Goal: Find specific page/section: Find specific page/section

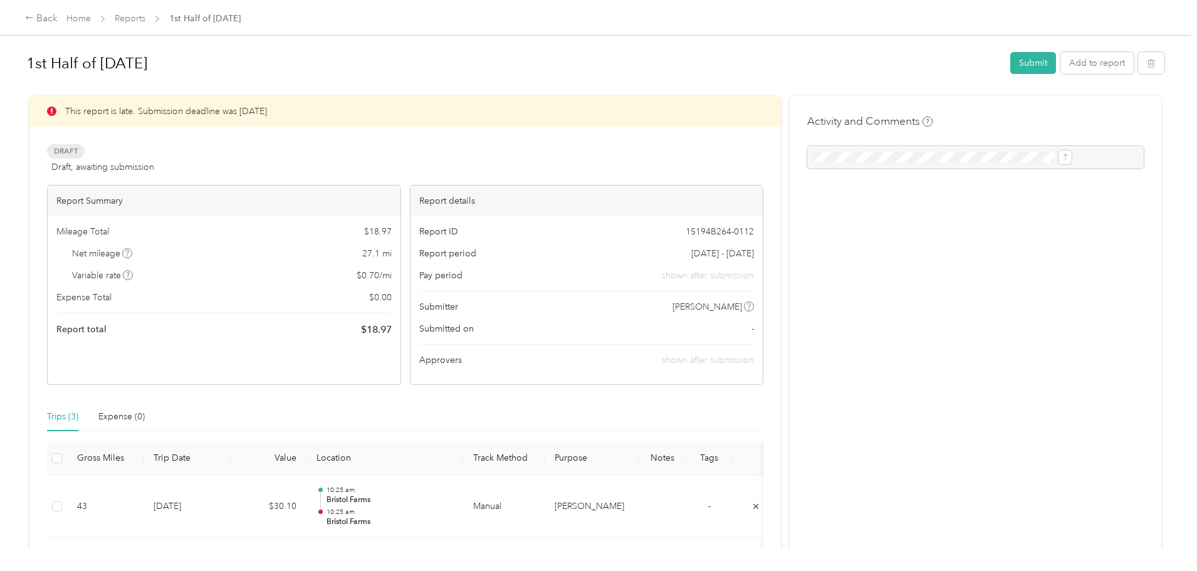
click at [240, 28] on div "Back Home Reports 1st Half of [DATE]" at bounding box center [598, 17] width 1197 height 35
click at [145, 21] on link "Reports" at bounding box center [130, 18] width 31 height 11
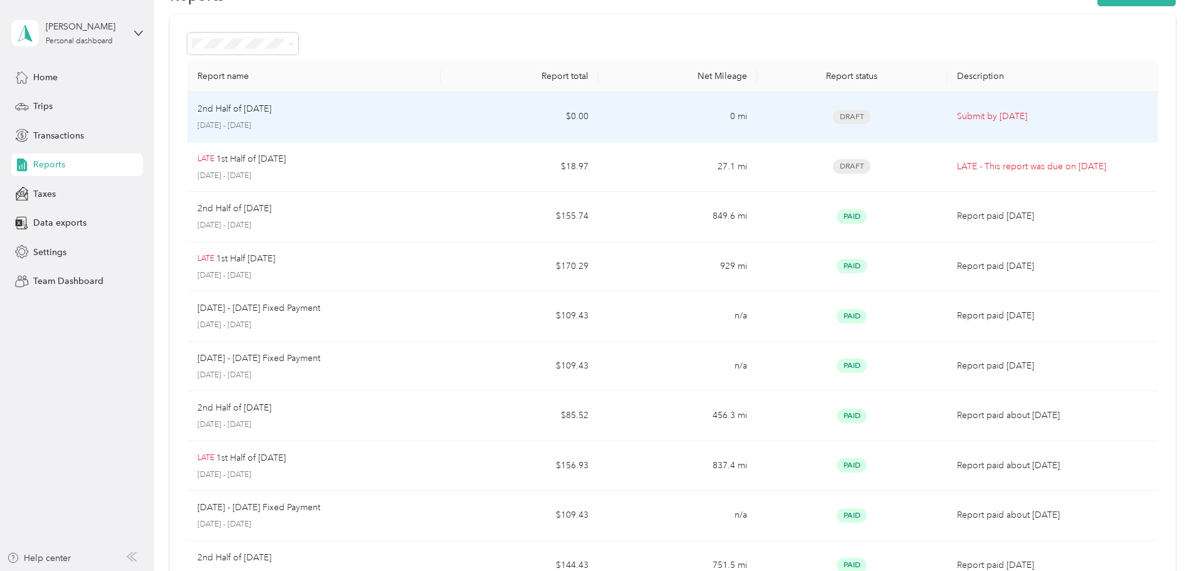
scroll to position [63, 0]
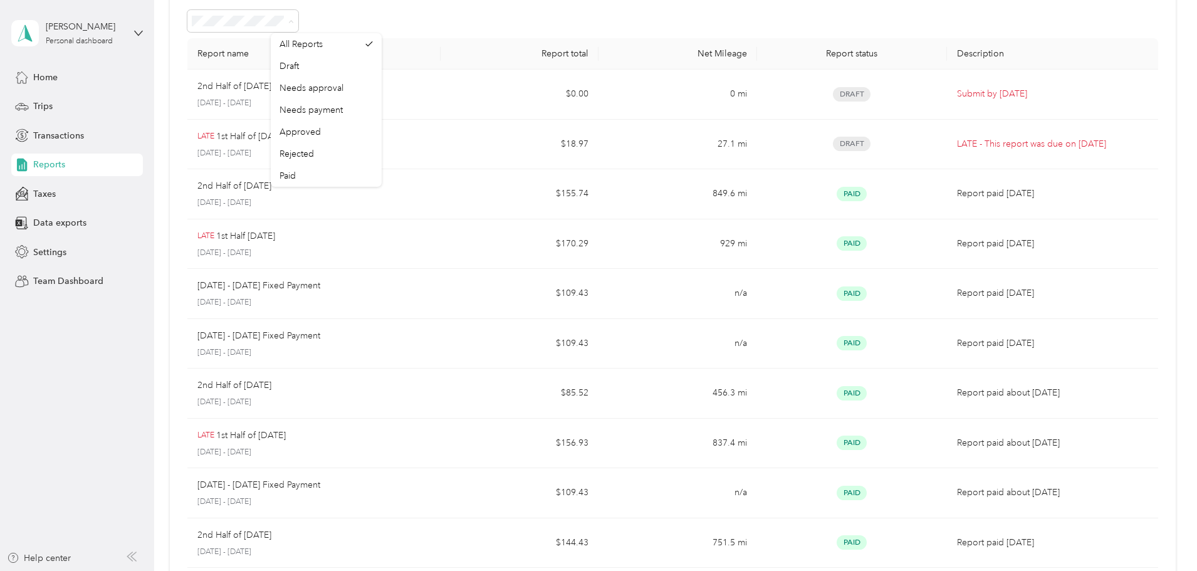
click at [469, 19] on div at bounding box center [672, 21] width 971 height 22
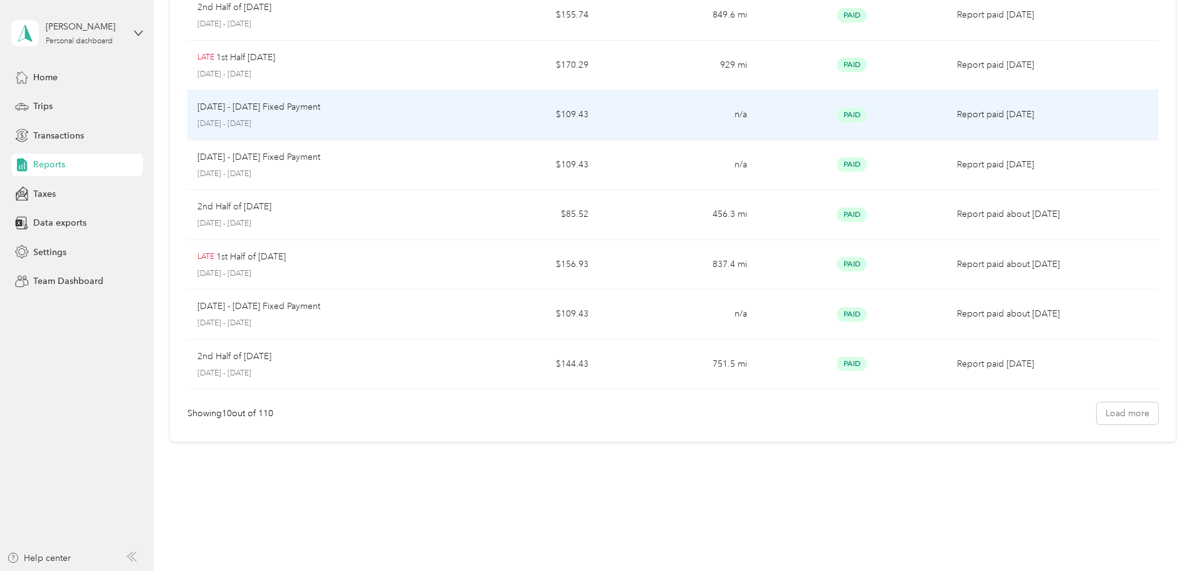
scroll to position [242, 0]
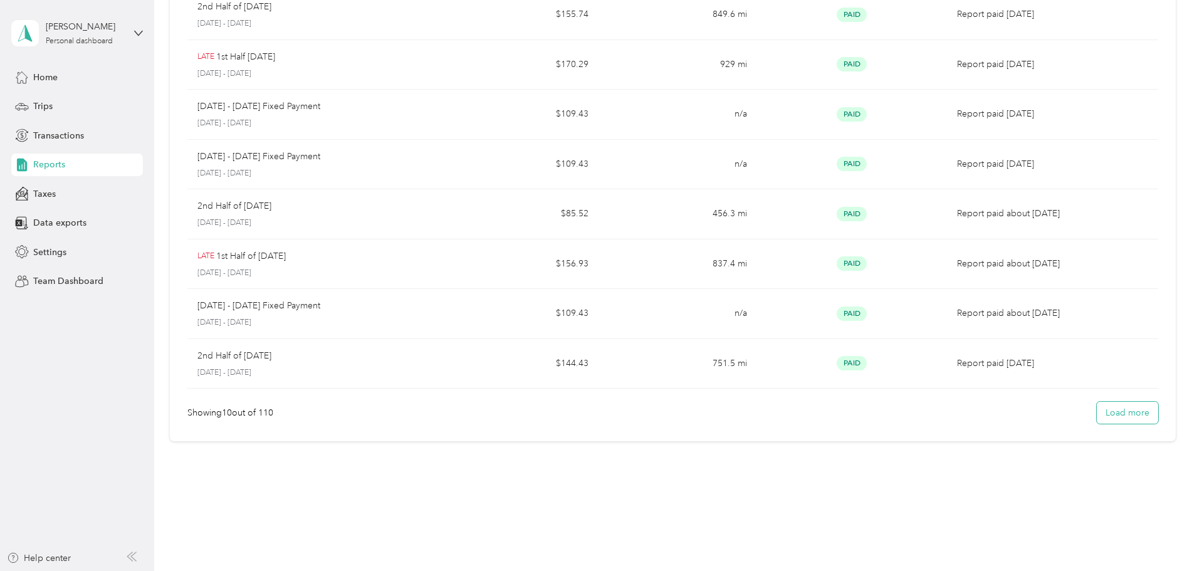
click at [1097, 417] on button "Load more" at bounding box center [1127, 413] width 61 height 22
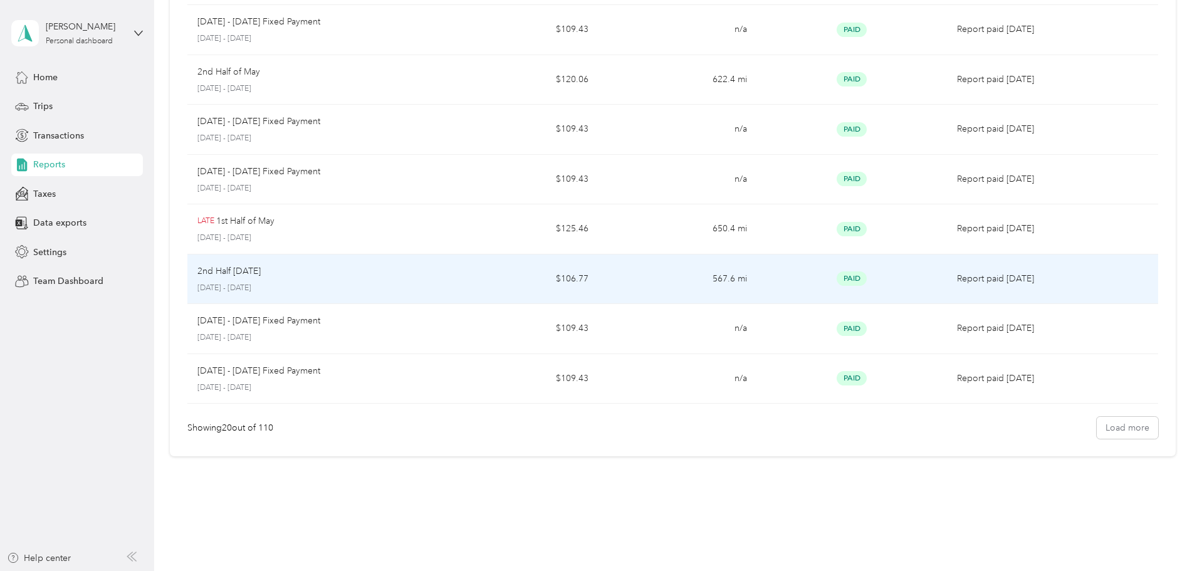
scroll to position [740, 0]
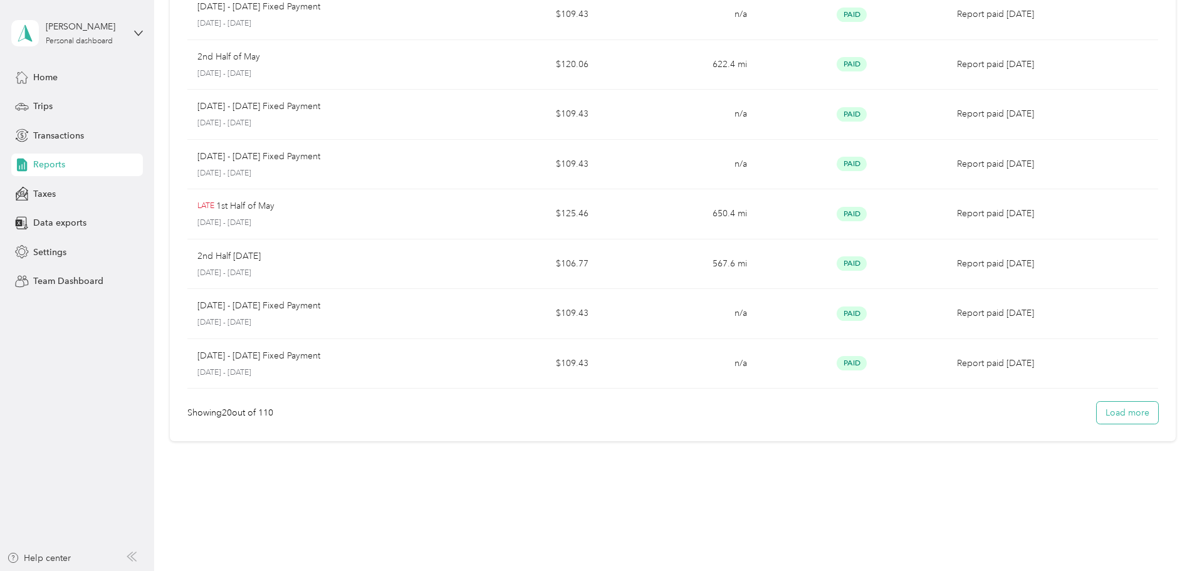
click at [1097, 411] on button "Load more" at bounding box center [1127, 413] width 61 height 22
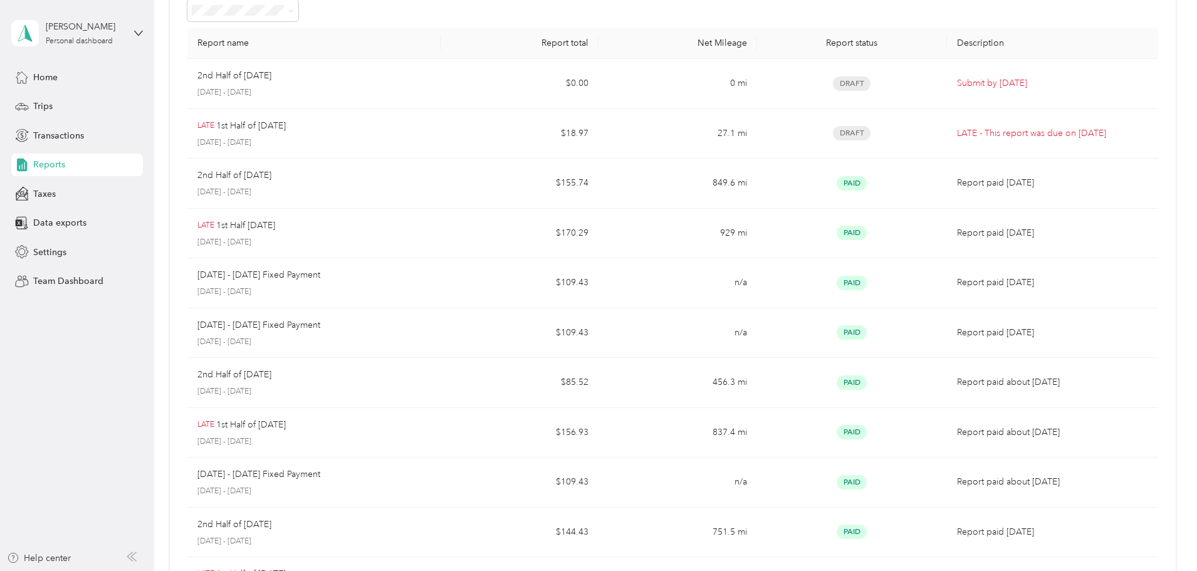
scroll to position [0, 0]
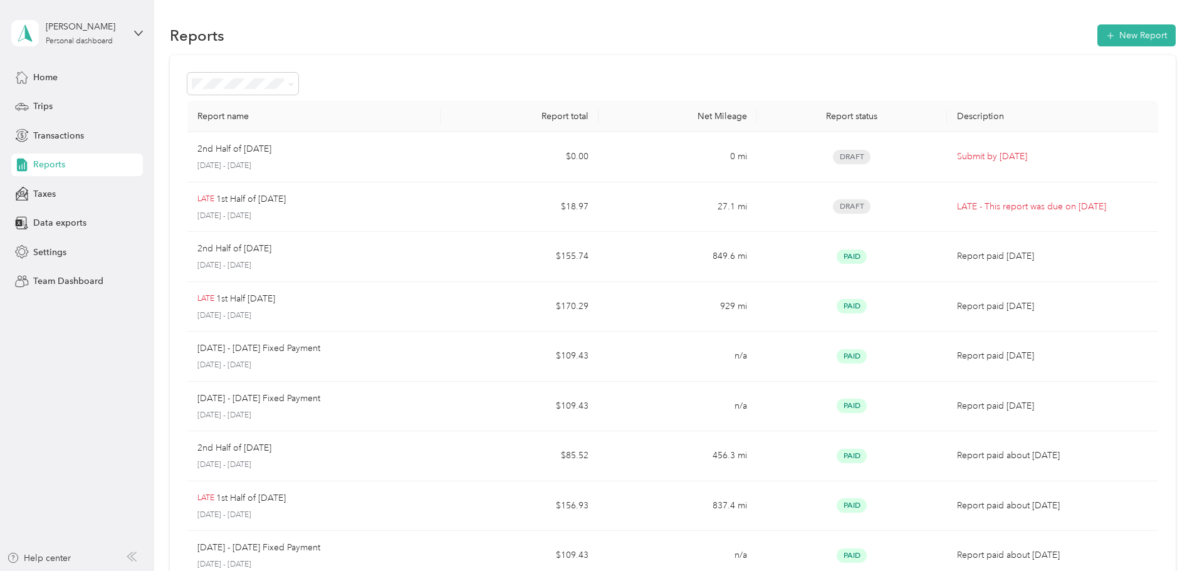
click at [327, 233] on div "Paid" at bounding box center [326, 238] width 93 height 13
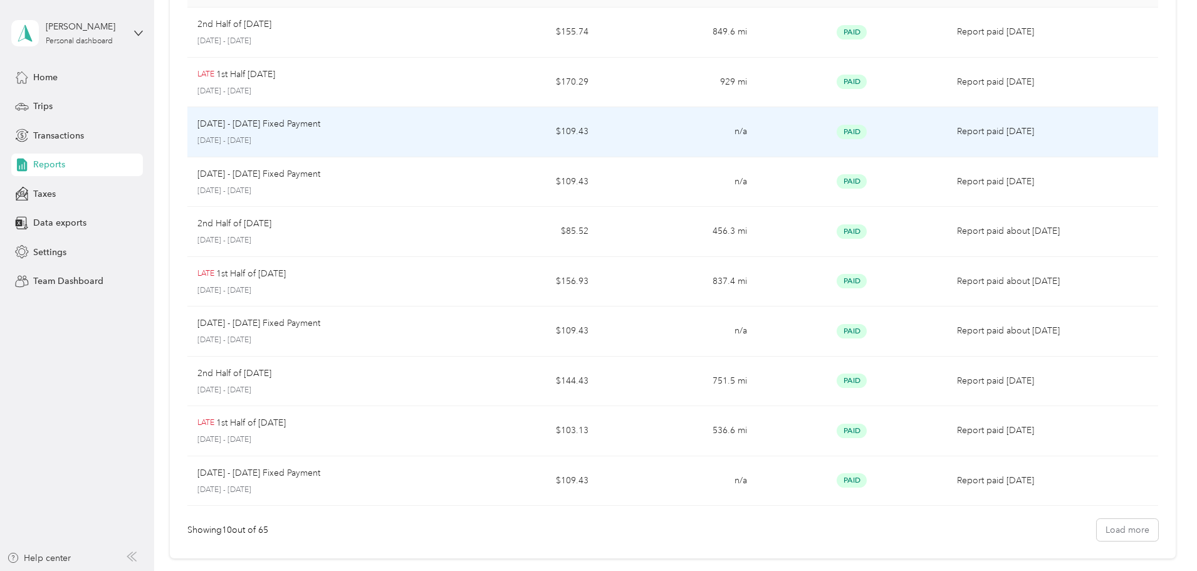
scroll to position [125, 0]
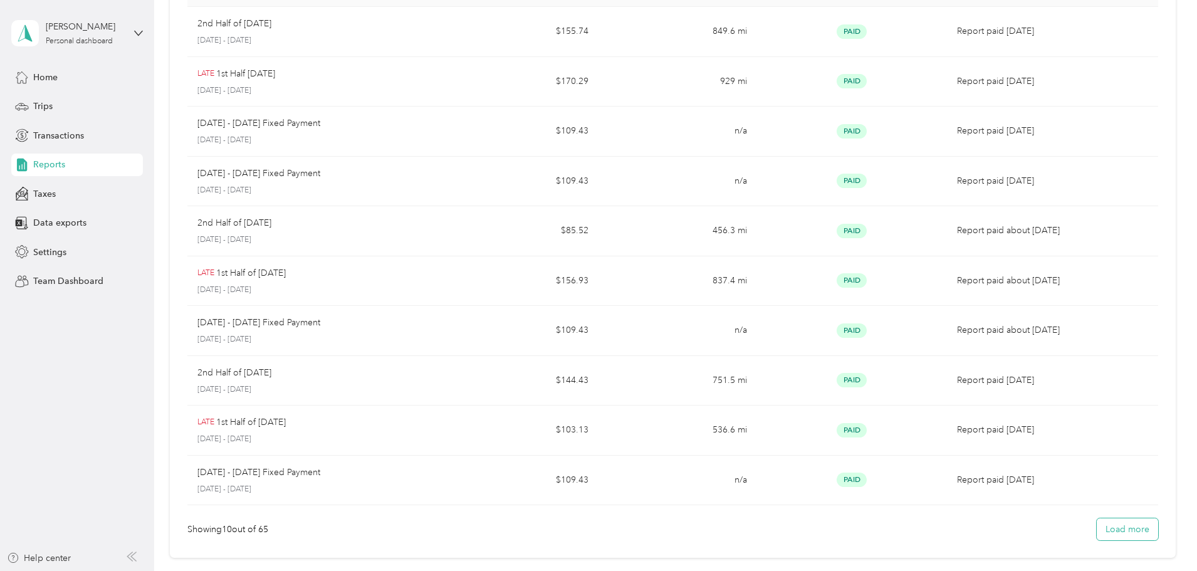
click at [1097, 520] on button "Load more" at bounding box center [1127, 529] width 61 height 22
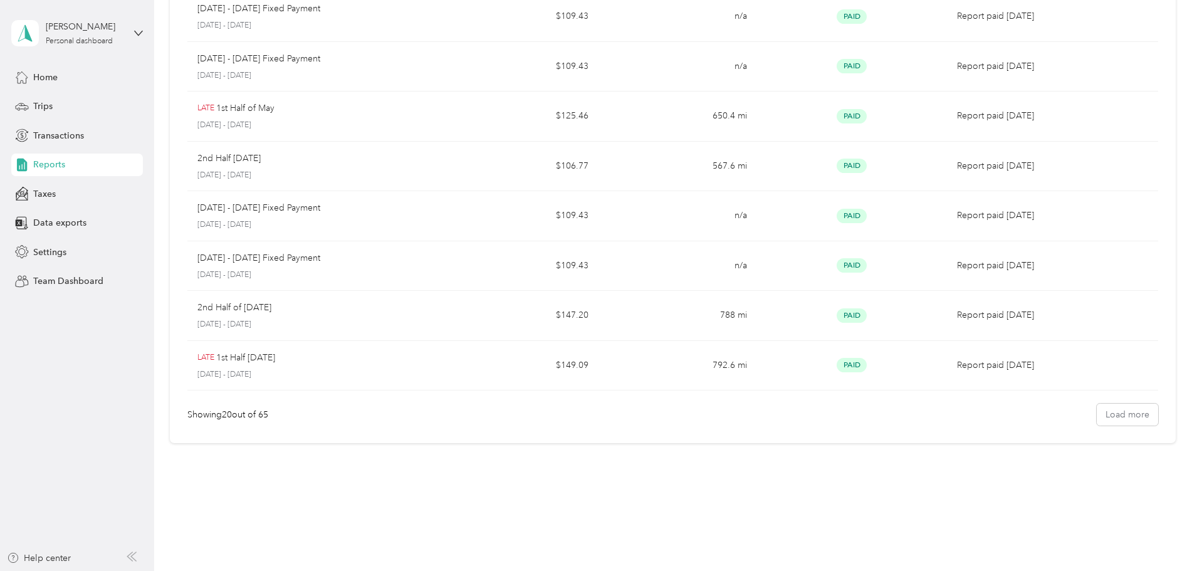
scroll to position [740, 0]
click at [1097, 406] on button "Load more" at bounding box center [1127, 413] width 61 height 22
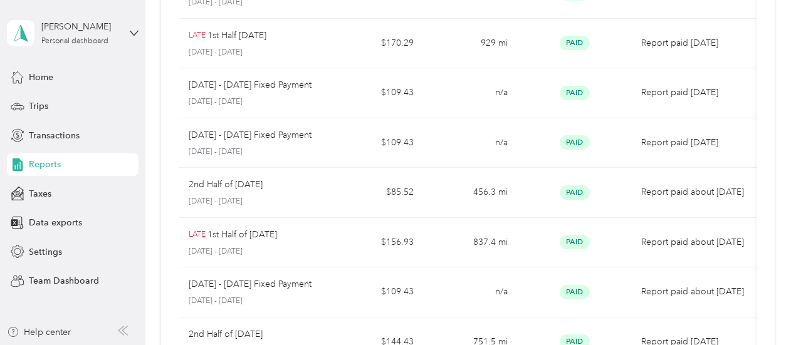
scroll to position [164, 0]
